Goal: Information Seeking & Learning: Find specific fact

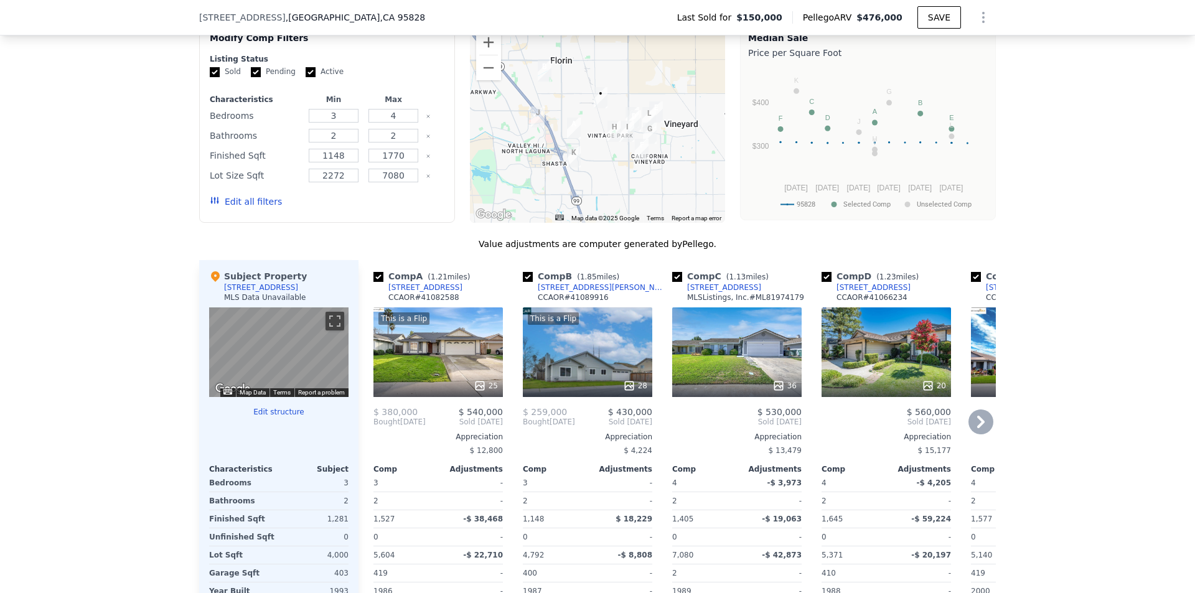
scroll to position [1116, 0]
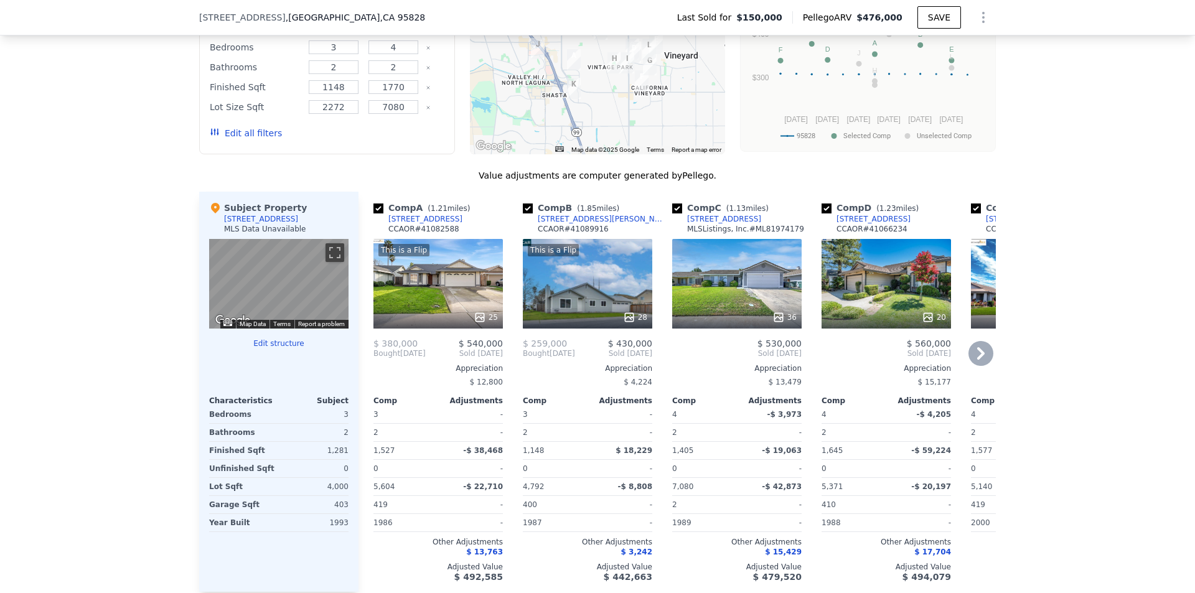
click at [968, 359] on icon at bounding box center [980, 353] width 25 height 25
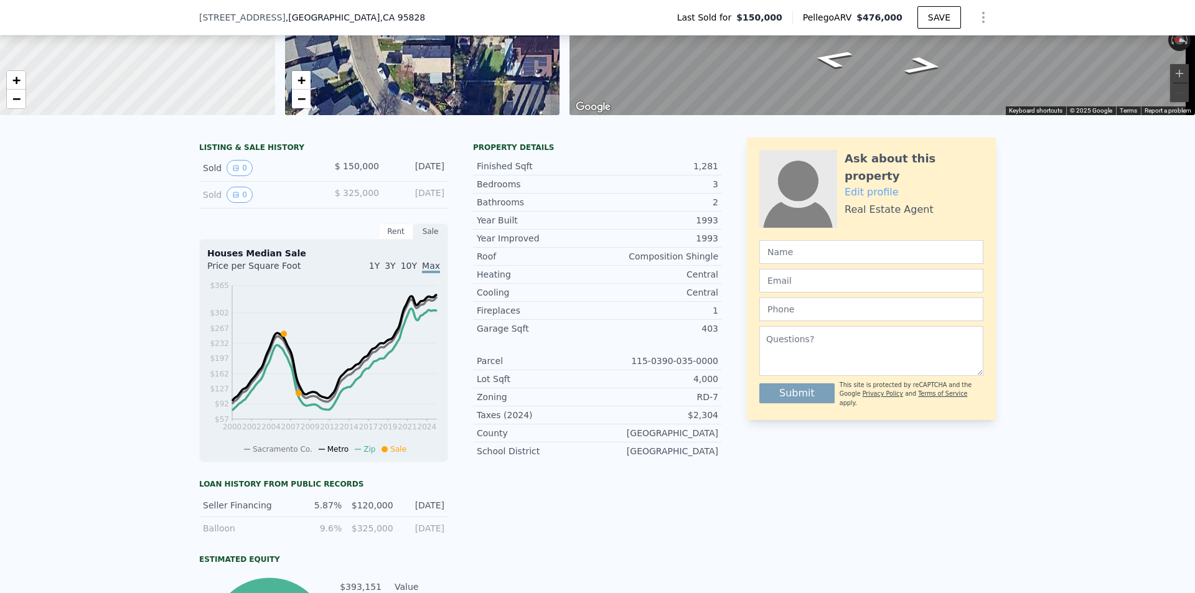
scroll to position [0, 0]
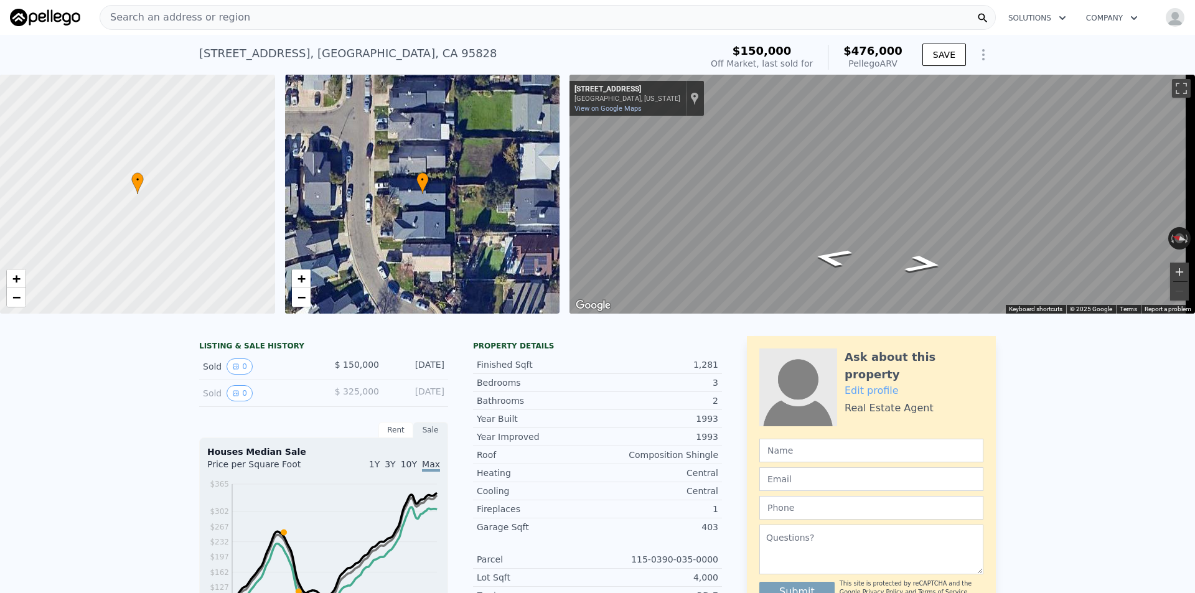
click at [1170, 274] on button "Zoom in" at bounding box center [1179, 272] width 19 height 19
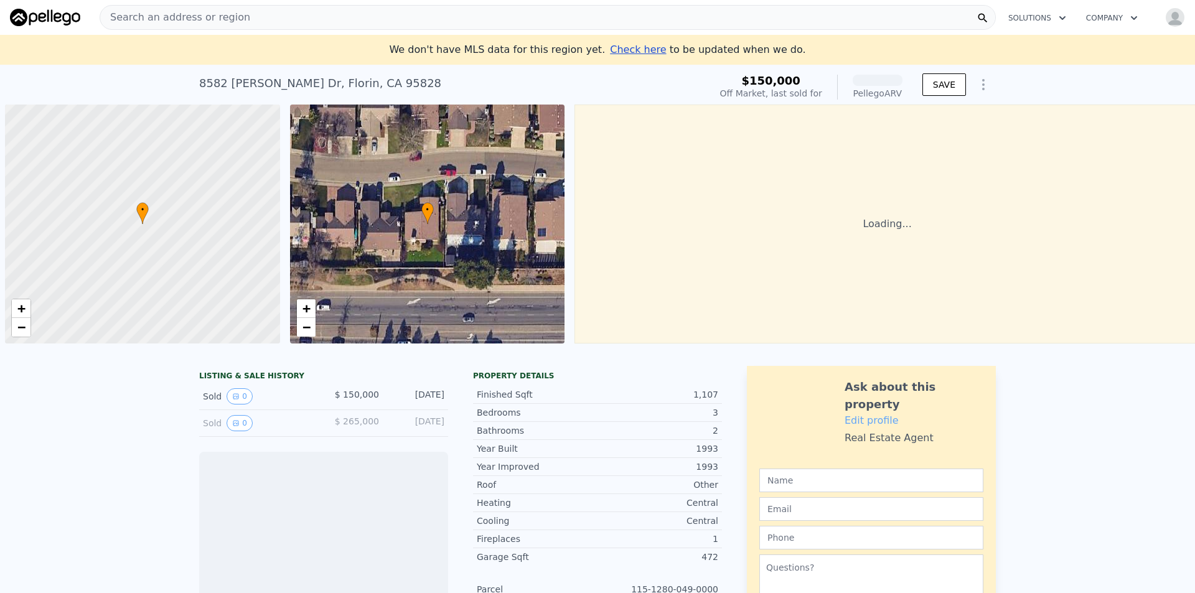
scroll to position [0, 5]
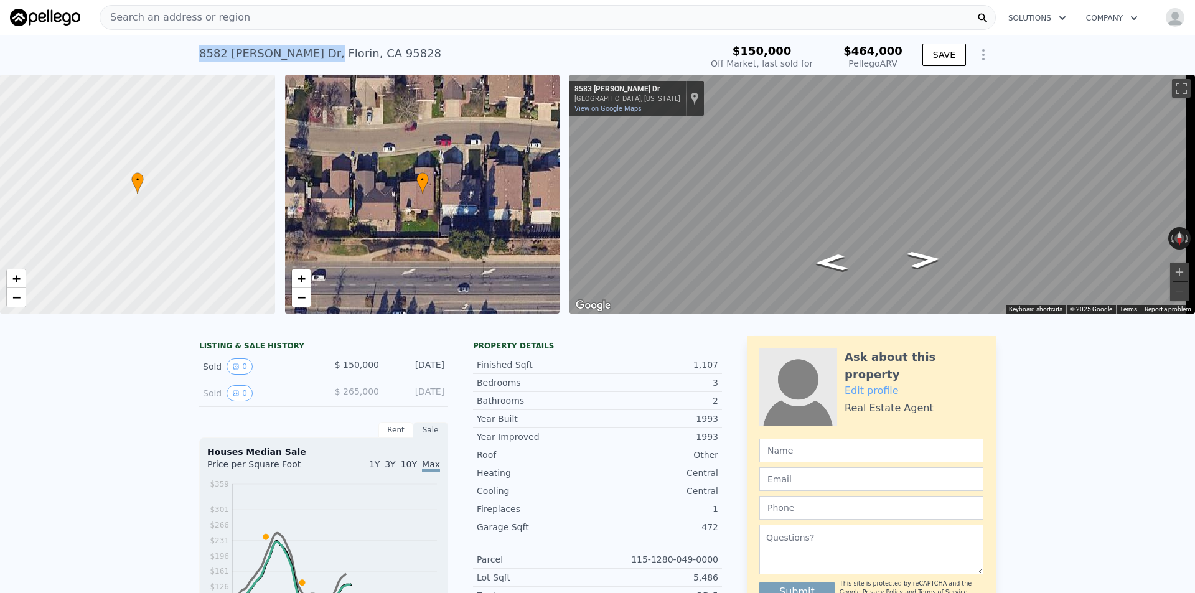
drag, startPoint x: 190, startPoint y: 83, endPoint x: 286, endPoint y: 67, distance: 97.3
click at [286, 67] on div "8582 Underhill Dr , Florin , CA 95828 Sold Nov 2008 for $150k (~ARV $464k ) $15…" at bounding box center [597, 55] width 1195 height 40
copy div "8582 Underhill Dr ,"
